Goal: Task Accomplishment & Management: Complete application form

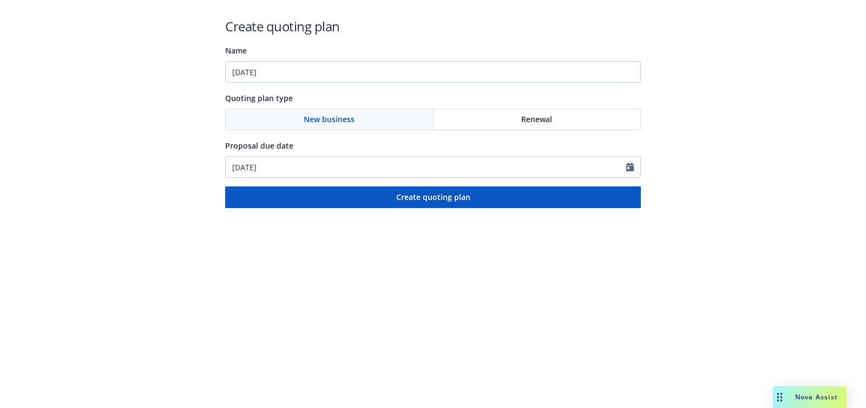
type input "11/01/2025"
click at [348, 159] on input "10/14/2025" at bounding box center [426, 167] width 400 height 21
select select "10"
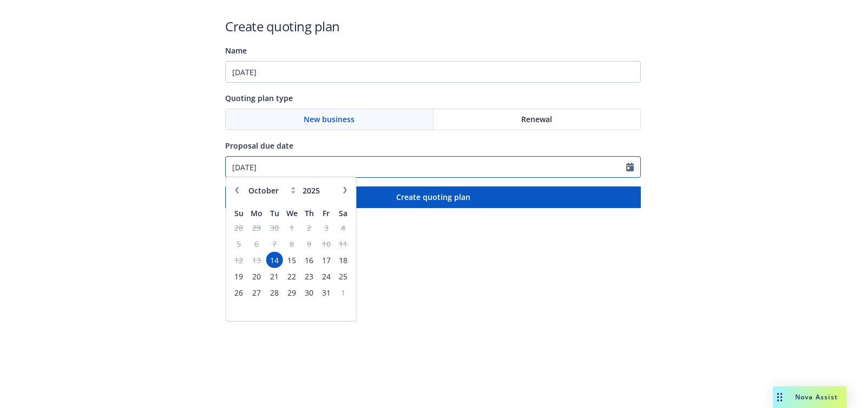
paste input "1/01"
type input "11/01/2025"
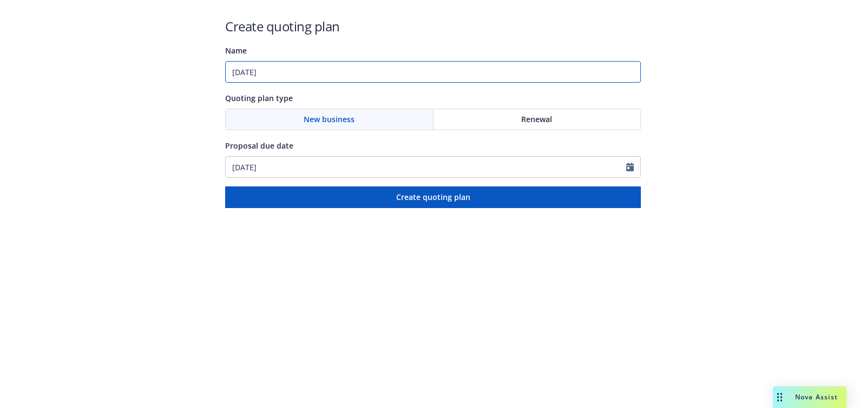
click at [347, 77] on input "11/01/2025" at bounding box center [433, 72] width 416 height 22
paste input "Builders Risk / Course of Construction;Owners Controlled Insurance Program (OCI…"
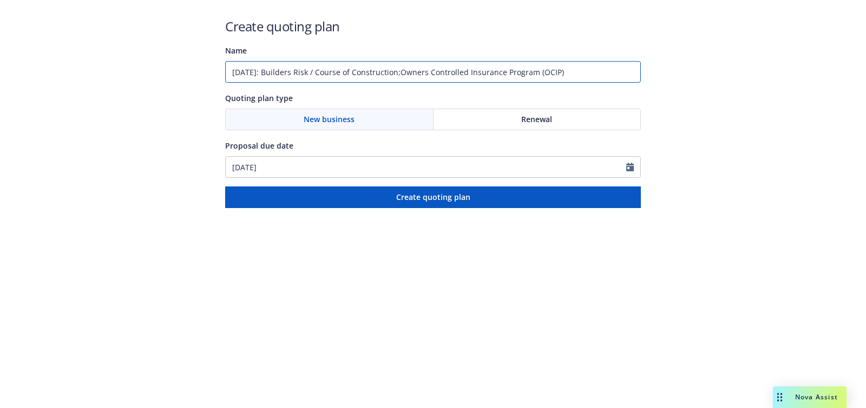
click at [412, 72] on input "11/01/2025: Builders Risk / Course of Construction;Owners Controlled Insurance …" at bounding box center [433, 72] width 416 height 22
type input "11/01/2025: Builders Risk / Course of Construction, Owners Controlled Insurance…"
click at [531, 208] on html "Create quoting plan Name 11/01/2025: Builders Risk / Course of Construction, Ow…" at bounding box center [433, 104] width 866 height 208
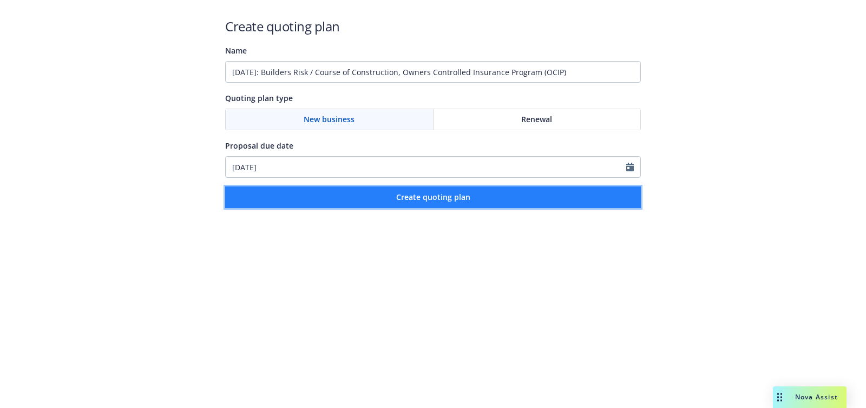
click at [518, 203] on button "Create quoting plan" at bounding box center [433, 198] width 416 height 22
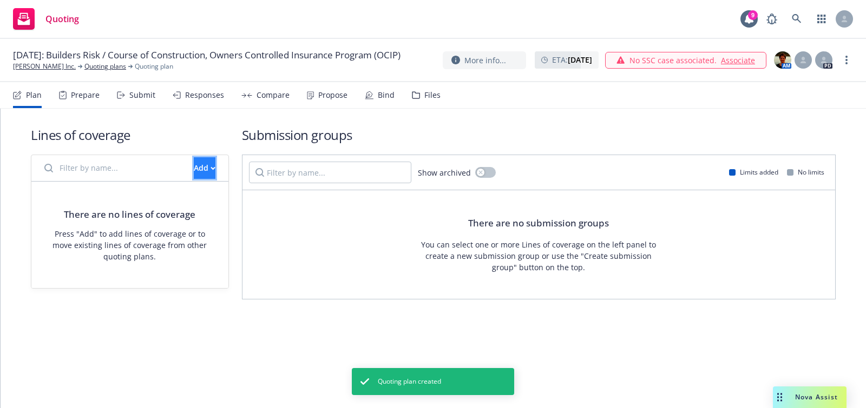
click at [194, 166] on div "Add" at bounding box center [205, 168] width 22 height 21
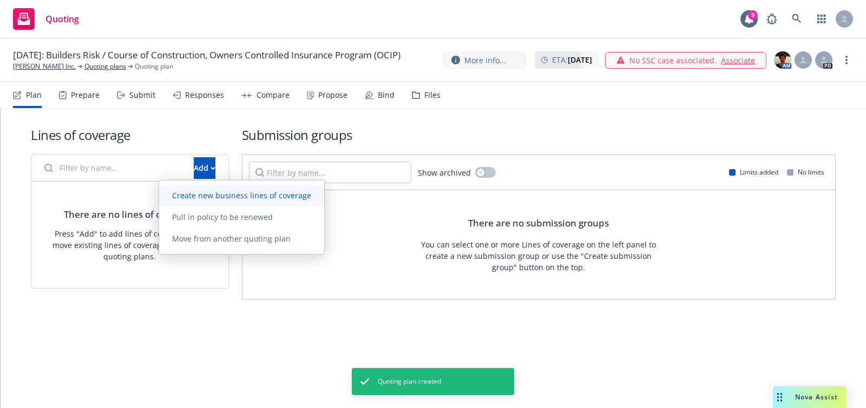
click at [282, 199] on span "Create new business lines of coverage" at bounding box center [241, 195] width 165 height 10
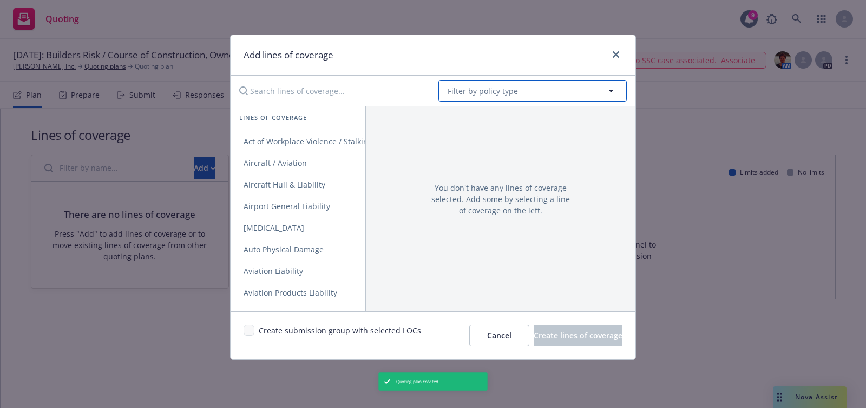
click at [482, 95] on span "Filter by policy type" at bounding box center [482, 90] width 70 height 11
click at [467, 91] on span "Filter by policy type" at bounding box center [482, 90] width 70 height 11
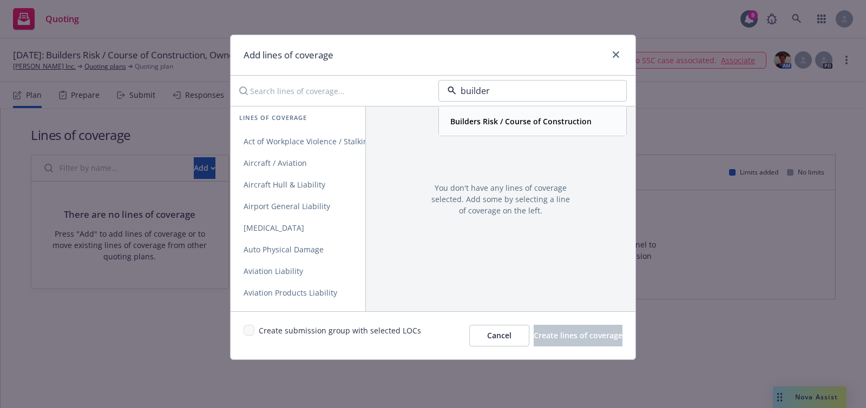
click at [519, 126] on span "Builders Risk / Course of Construction" at bounding box center [520, 121] width 141 height 11
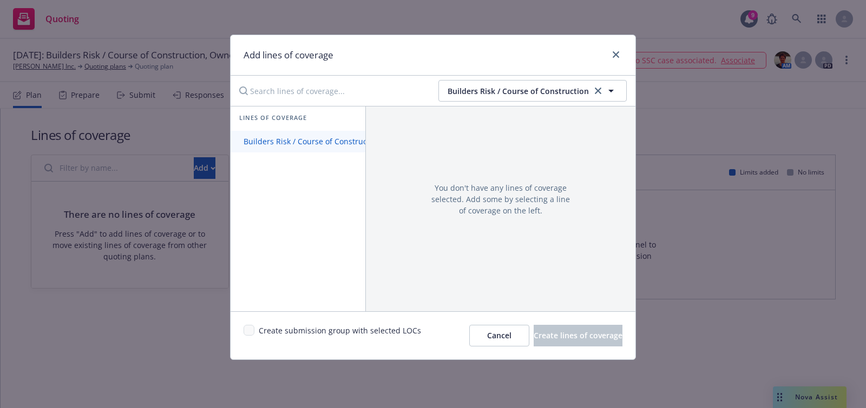
click at [352, 135] on link "Builders Risk / Course of Construction" at bounding box center [311, 142] width 163 height 22
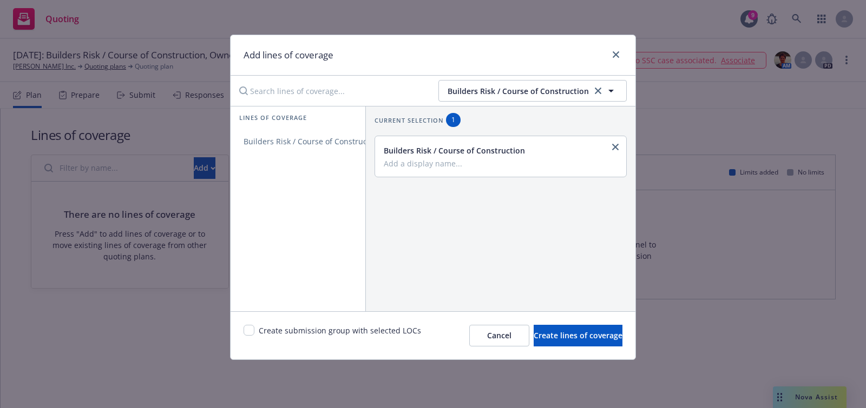
click at [510, 78] on div "Builders Risk / Course of Construction" at bounding box center [432, 91] width 405 height 30
click at [485, 96] on span "Builders Risk / Course of Construction" at bounding box center [517, 90] width 141 height 11
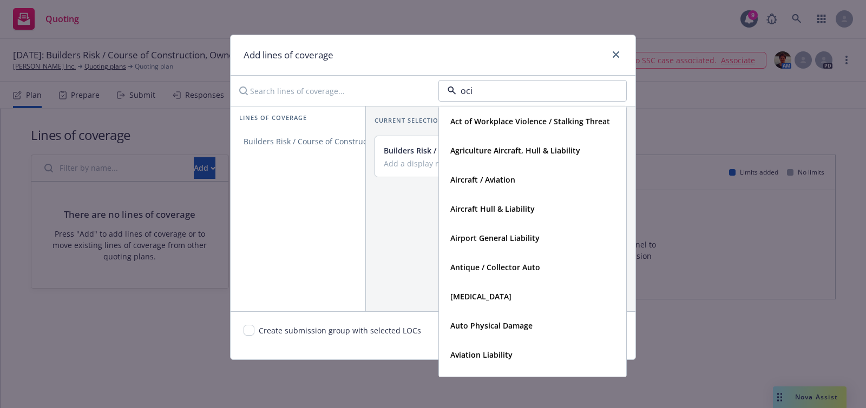
type input "ocip"
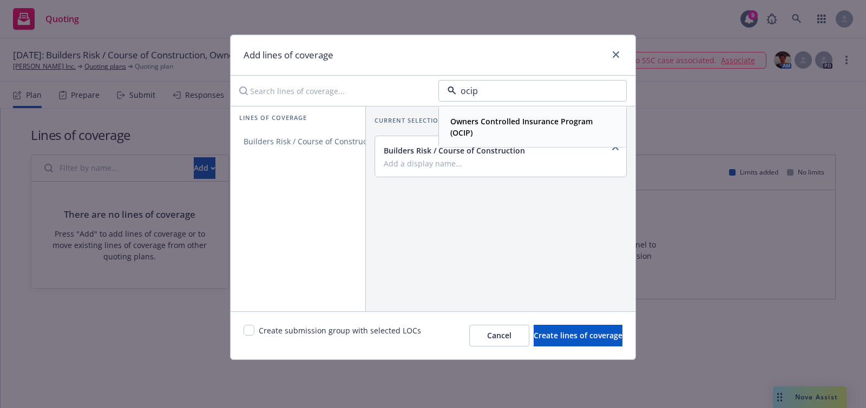
click at [510, 128] on span "Owners Controlled Insurance Program (OCIP)" at bounding box center [531, 127] width 162 height 23
drag, startPoint x: 352, startPoint y: 141, endPoint x: 358, endPoint y: 83, distance: 58.7
click at [352, 141] on span "Owners Controlled Insurance Program (OCIP)" at bounding box center [324, 141] width 189 height 10
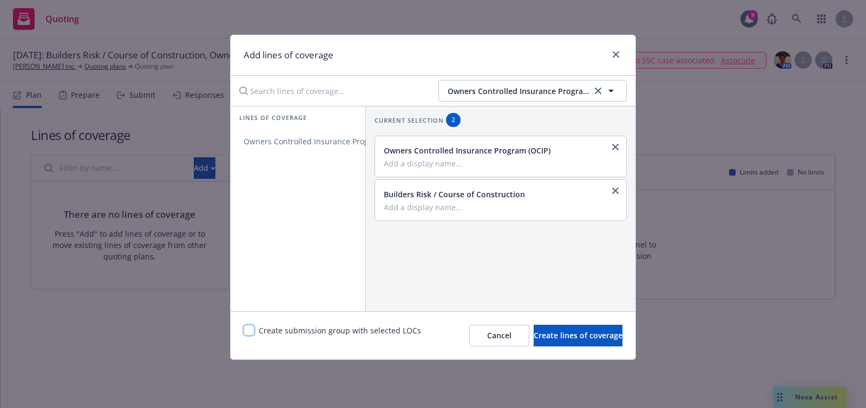
click at [247, 331] on input "checkbox" at bounding box center [248, 330] width 11 height 11
checkbox input "true"
click at [594, 332] on span "Create lines of coverage" at bounding box center [577, 336] width 89 height 10
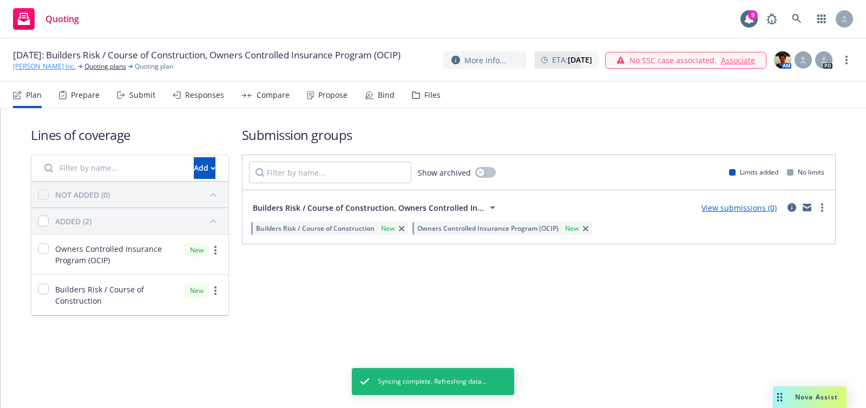
click at [14, 71] on link "Serena Vita Inc." at bounding box center [44, 67] width 63 height 10
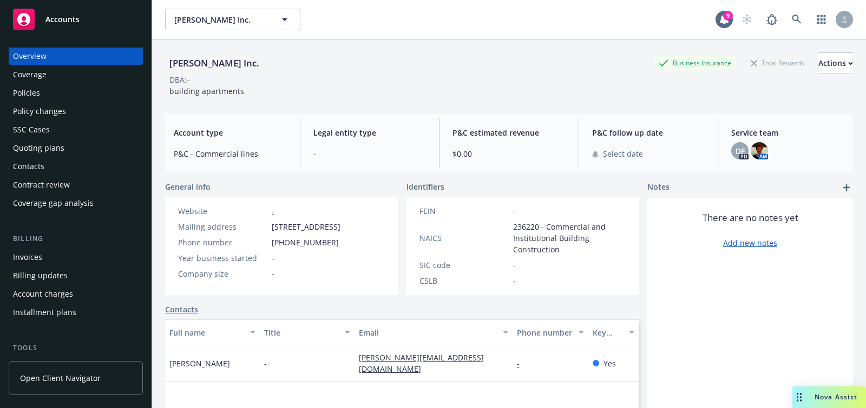
click at [71, 146] on div "Quoting plans" at bounding box center [76, 148] width 126 height 17
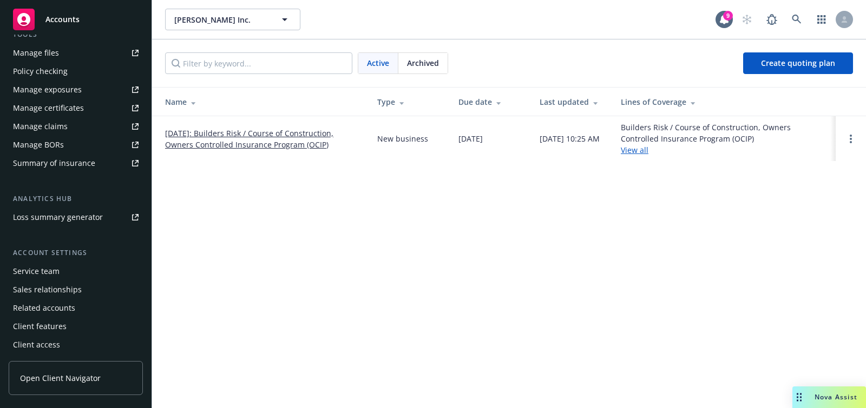
scroll to position [133, 0]
